Goal: Task Accomplishment & Management: Complete application form

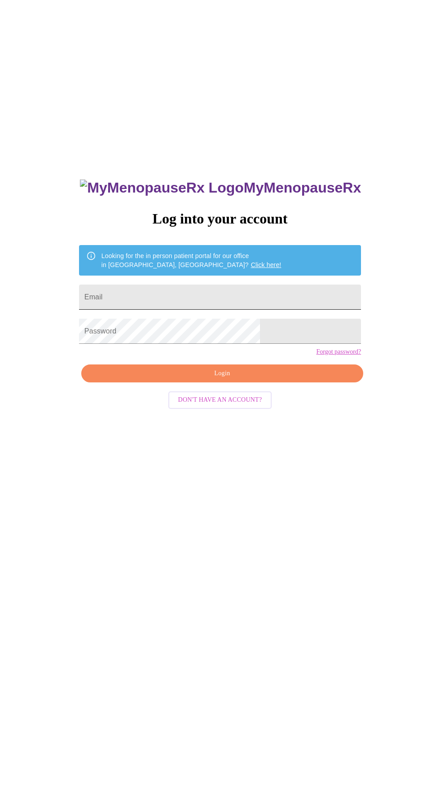
click at [219, 310] on input "Email" at bounding box center [220, 297] width 282 height 25
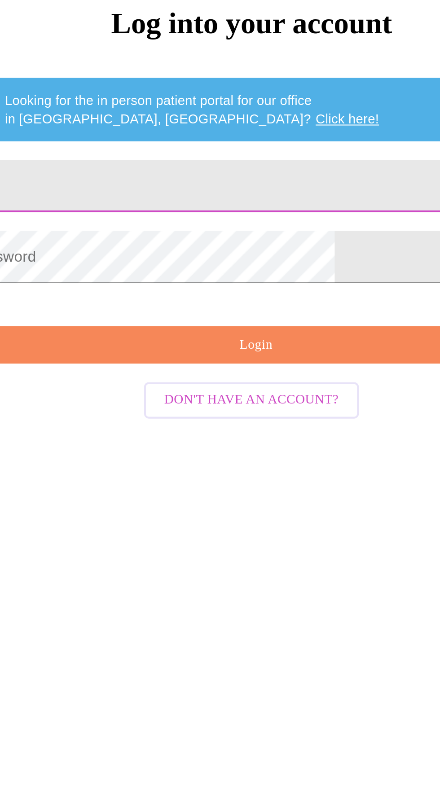
type input "[EMAIL_ADDRESS][DOMAIN_NAME]"
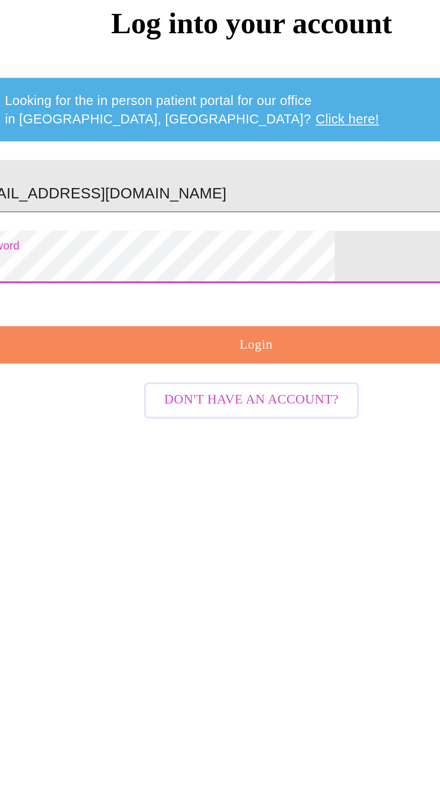
click at [254, 379] on span "Login" at bounding box center [222, 373] width 261 height 11
